Goal: Task Accomplishment & Management: Complete application form

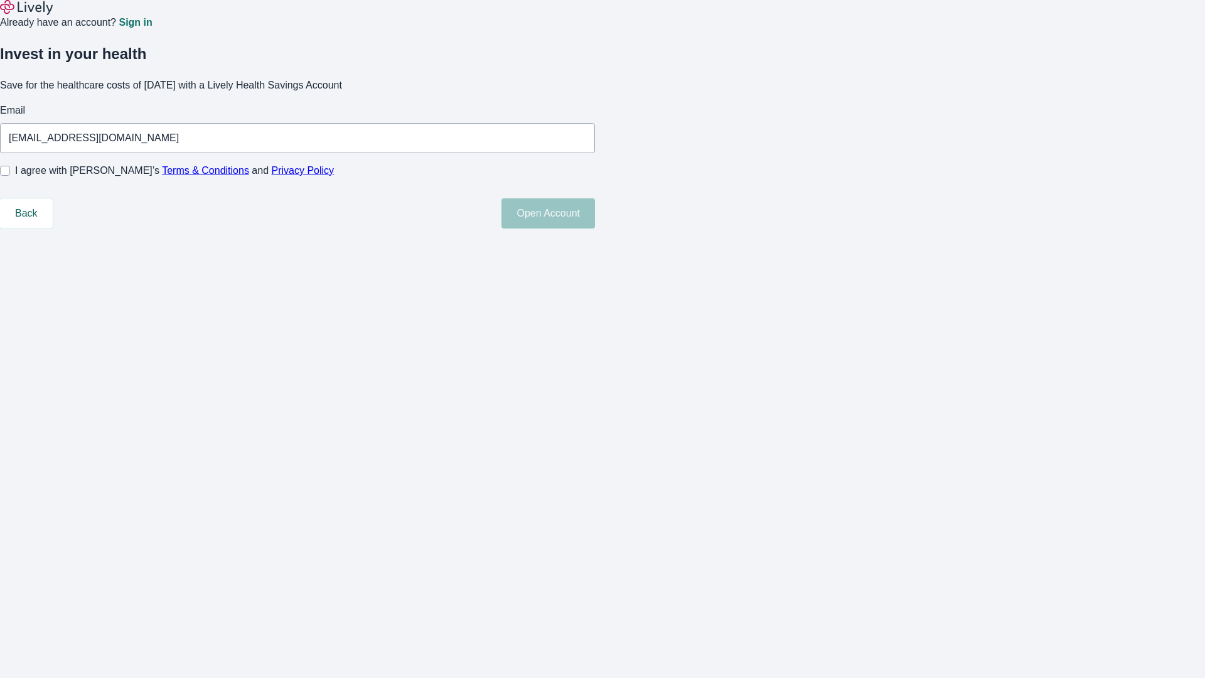
click at [10, 176] on input "I agree with Lively’s Terms & Conditions and Privacy Policy" at bounding box center [5, 171] width 10 height 10
checkbox input "true"
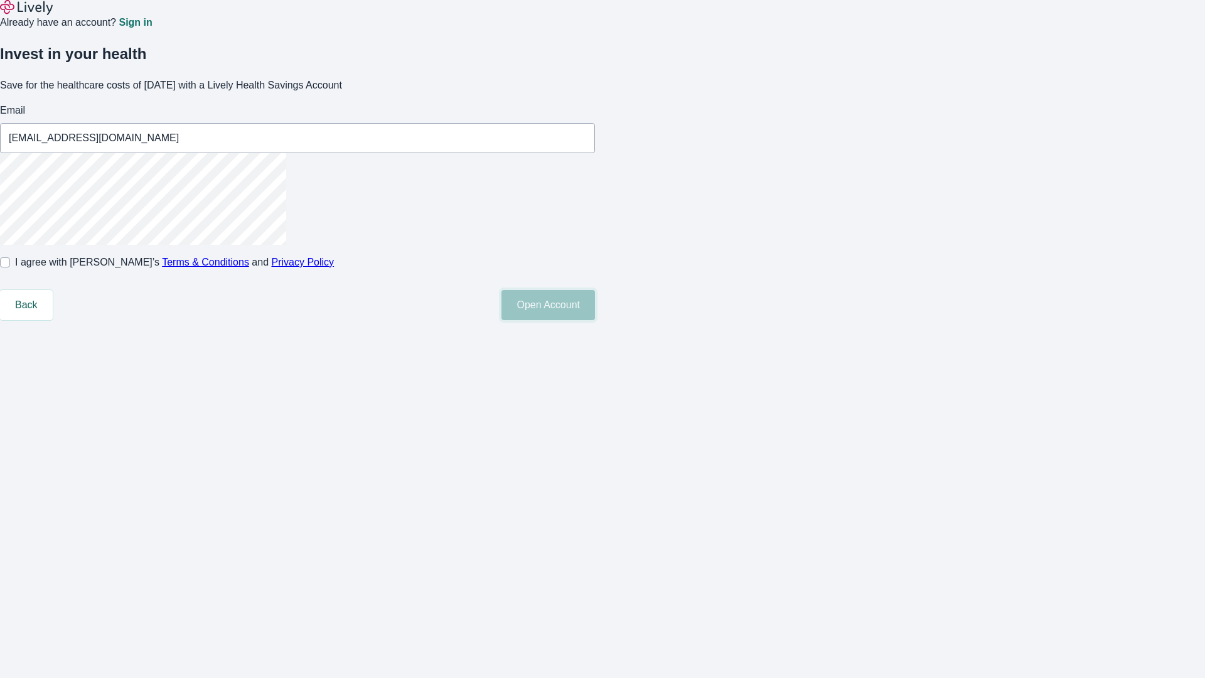
click at [595, 320] on button "Open Account" at bounding box center [549, 305] width 94 height 30
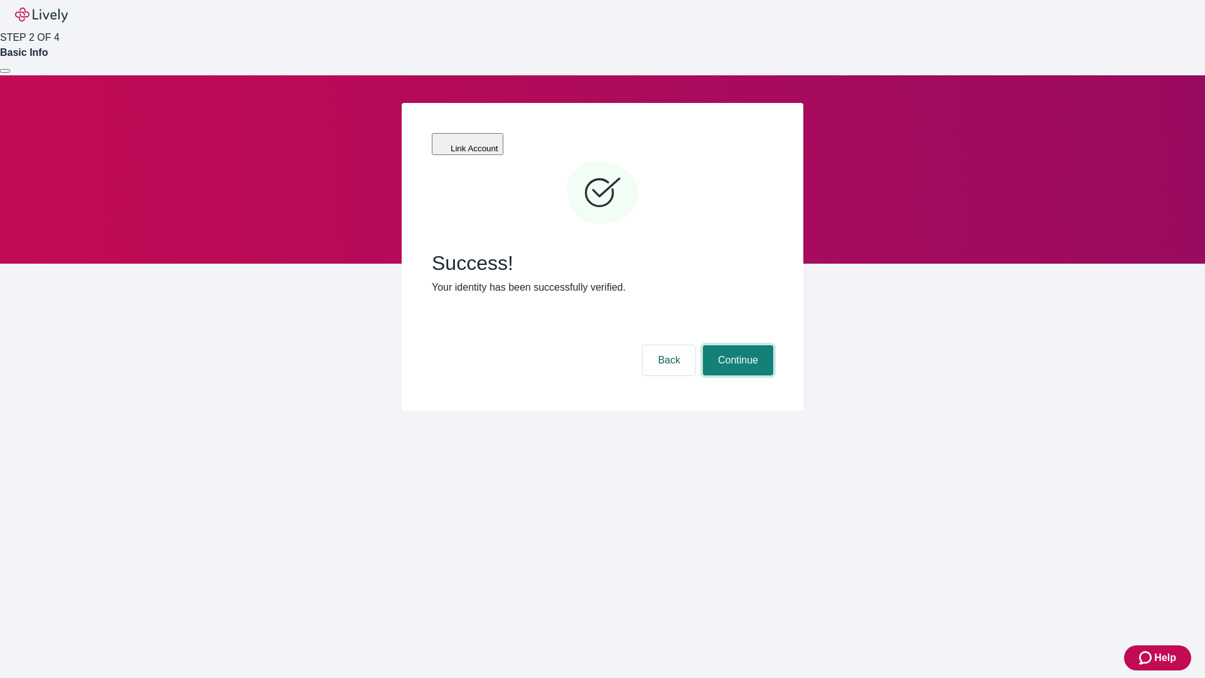
click at [736, 345] on button "Continue" at bounding box center [738, 360] width 70 height 30
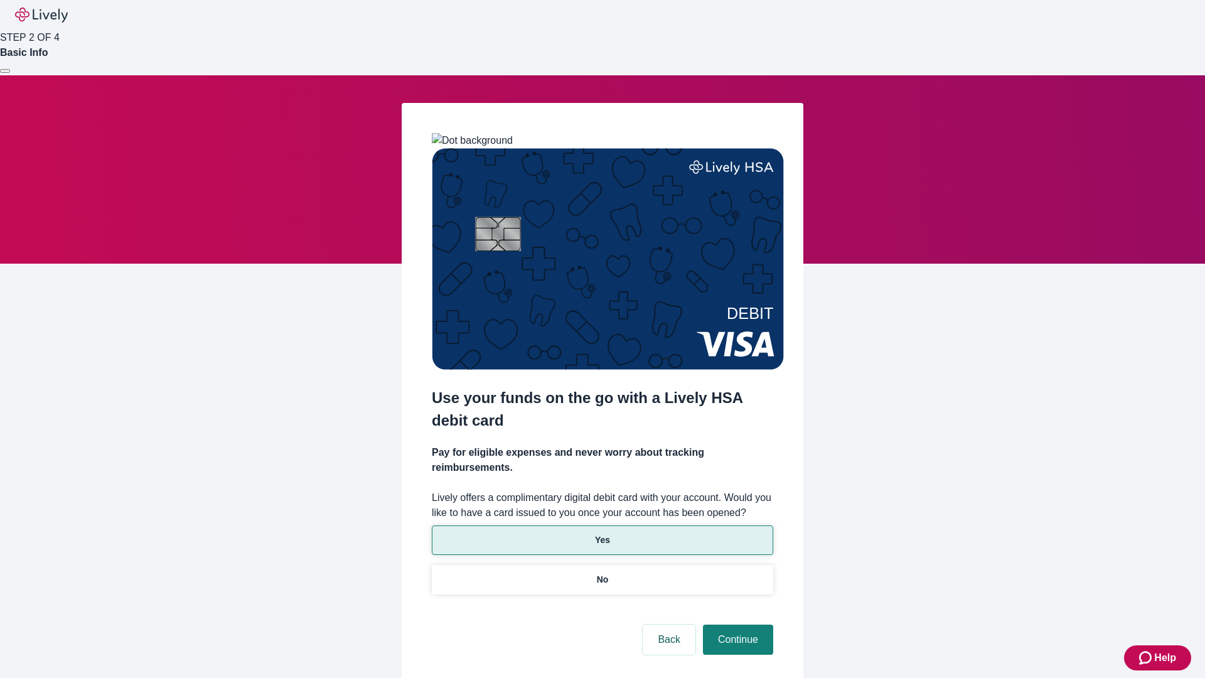
click at [602, 534] on p "Yes" at bounding box center [602, 540] width 15 height 13
click at [736, 625] on button "Continue" at bounding box center [738, 640] width 70 height 30
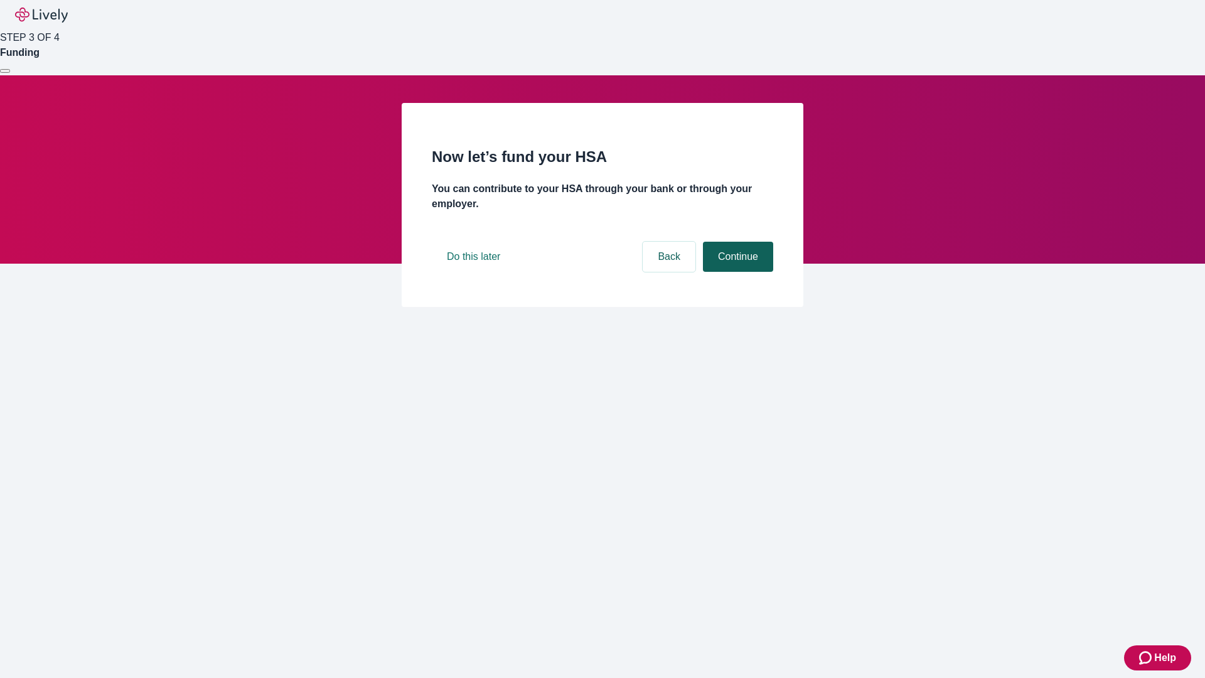
click at [736, 272] on button "Continue" at bounding box center [738, 257] width 70 height 30
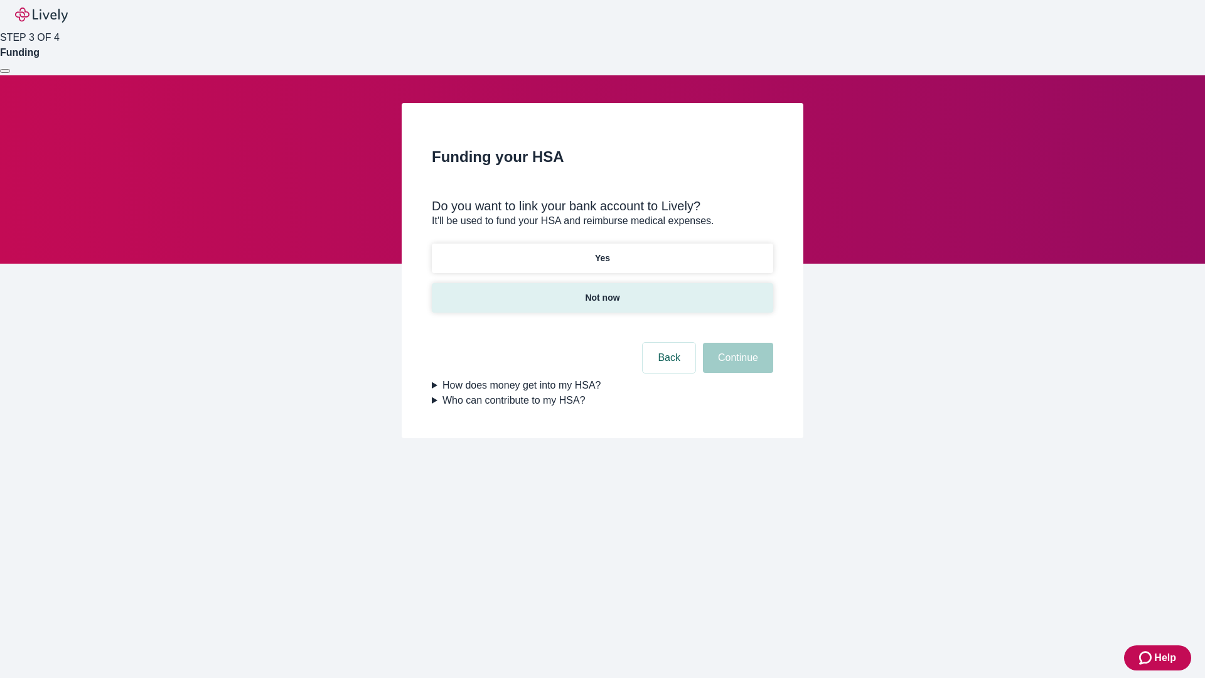
click at [602, 291] on p "Not now" at bounding box center [602, 297] width 35 height 13
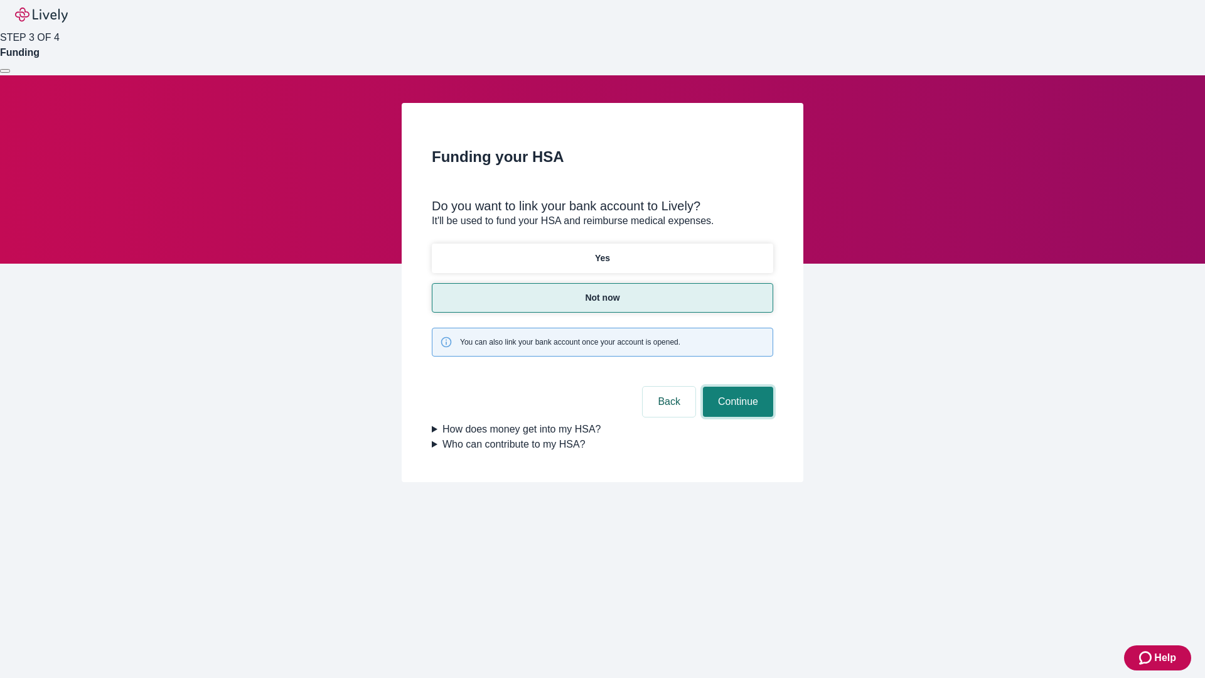
click at [736, 387] on button "Continue" at bounding box center [738, 402] width 70 height 30
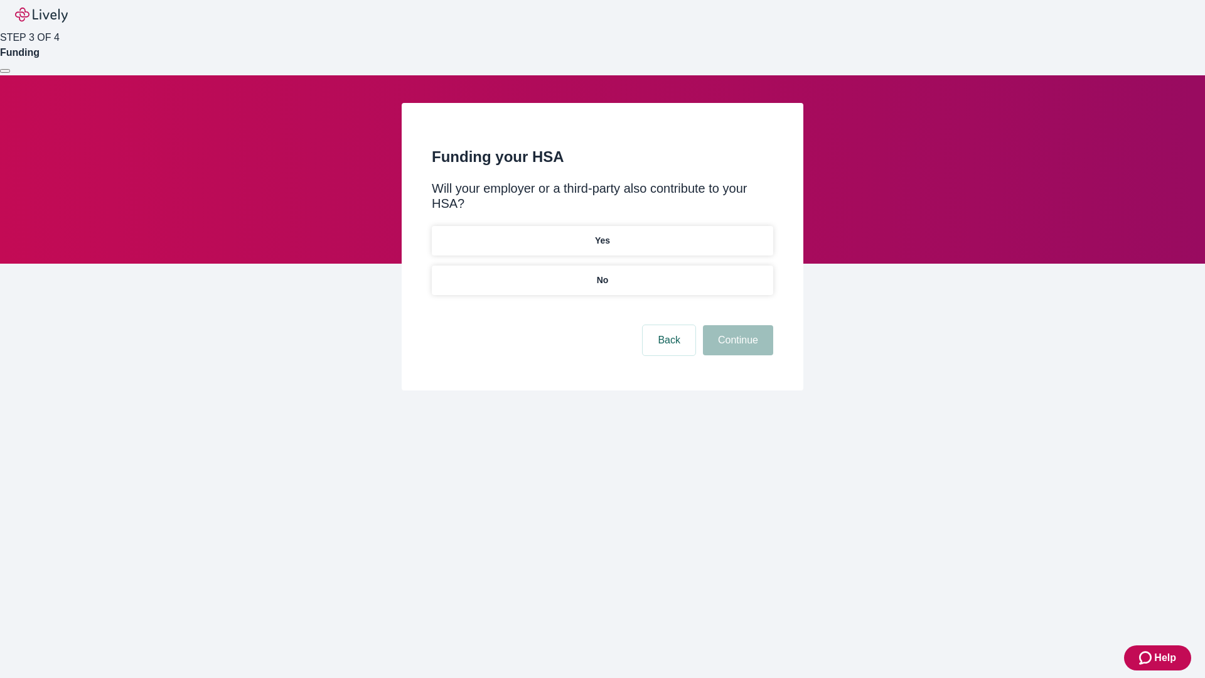
click at [602, 274] on p "No" at bounding box center [603, 280] width 12 height 13
click at [736, 325] on button "Continue" at bounding box center [738, 340] width 70 height 30
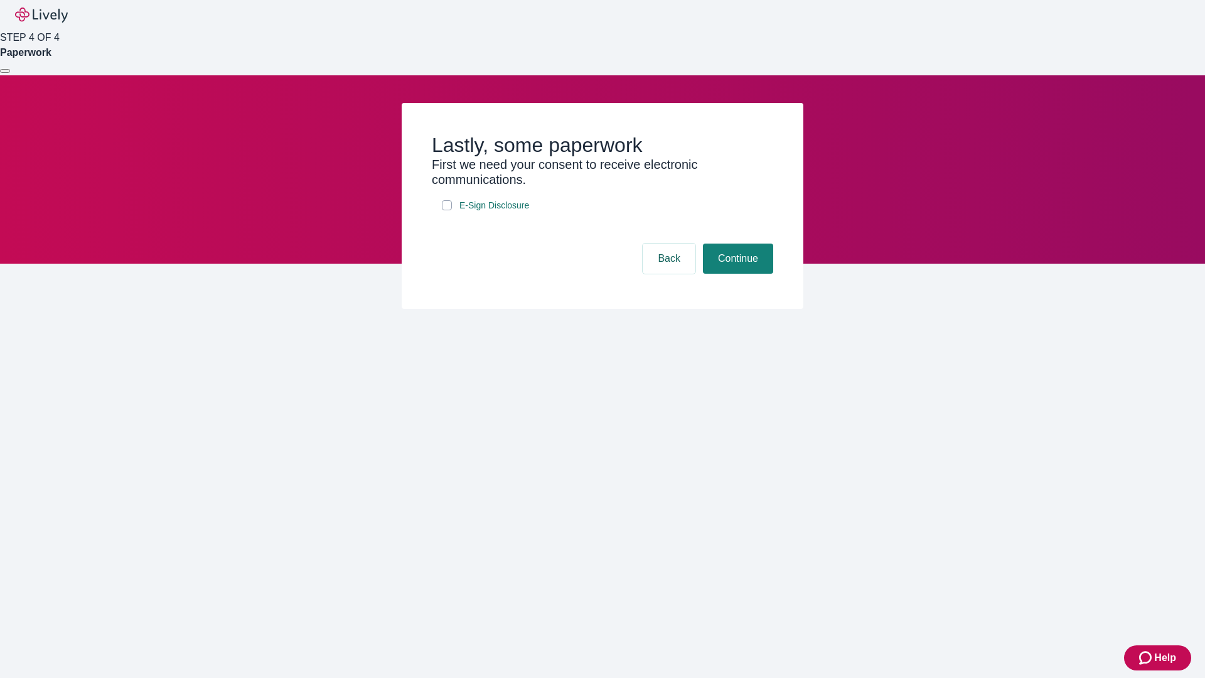
click at [447, 210] on input "E-Sign Disclosure" at bounding box center [447, 205] width 10 height 10
checkbox input "true"
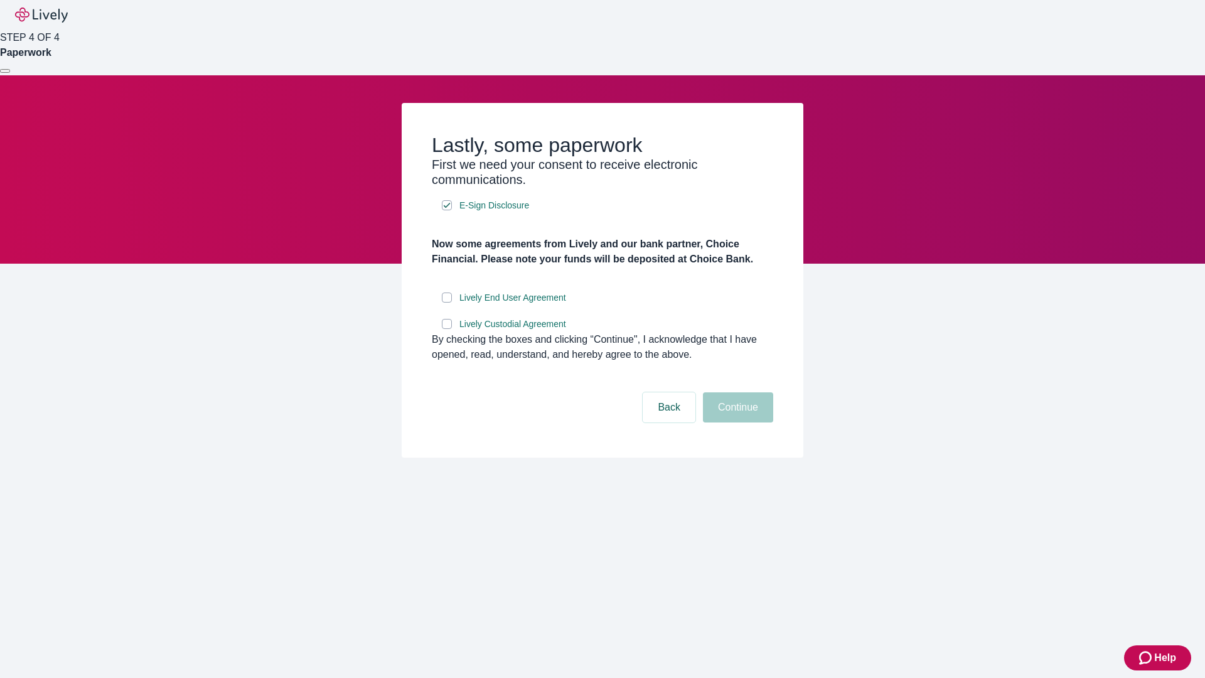
click at [447, 303] on input "Lively End User Agreement" at bounding box center [447, 298] width 10 height 10
checkbox input "true"
click at [447, 329] on input "Lively Custodial Agreement" at bounding box center [447, 324] width 10 height 10
checkbox input "true"
click at [736, 423] on button "Continue" at bounding box center [738, 407] width 70 height 30
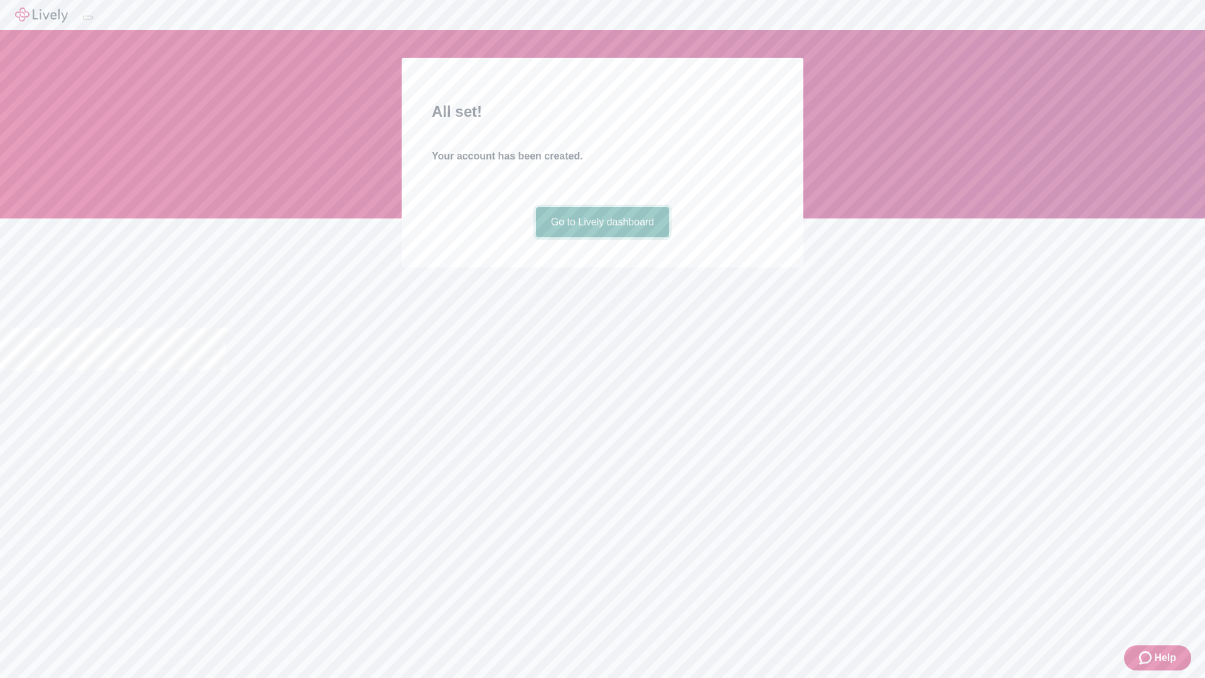
click at [602, 237] on link "Go to Lively dashboard" at bounding box center [603, 222] width 134 height 30
